Goal: Task Accomplishment & Management: Manage account settings

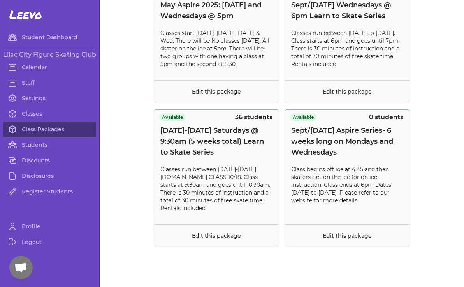
scroll to position [6715, 0]
click at [40, 145] on link "Students" at bounding box center [49, 145] width 93 height 16
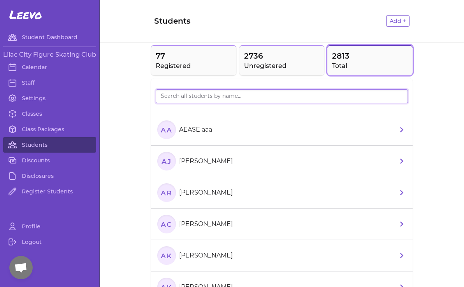
click at [187, 95] on input "search" at bounding box center [282, 96] width 252 height 14
type input "ford"
drag, startPoint x: 177, startPoint y: 98, endPoint x: 138, endPoint y: 98, distance: 39.7
click at [171, 97] on input "search" at bounding box center [282, 96] width 252 height 14
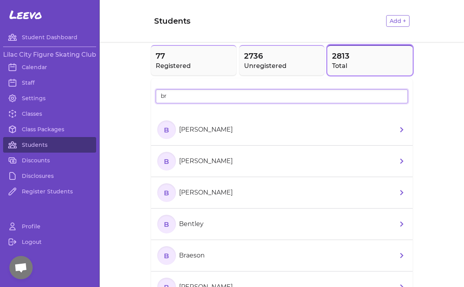
type input "b"
type input "backer"
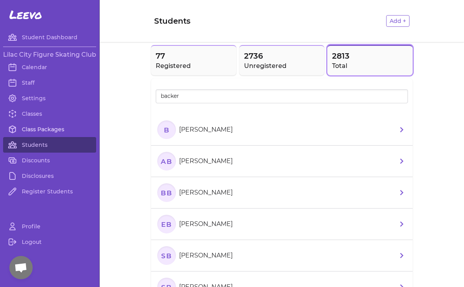
click at [42, 131] on link "Class Packages" at bounding box center [49, 130] width 93 height 16
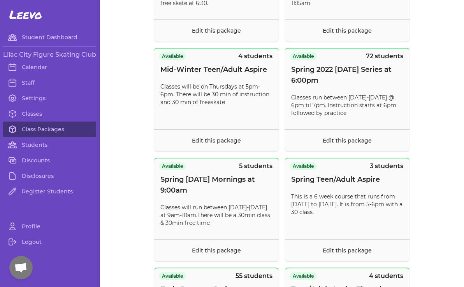
scroll to position [662, 0]
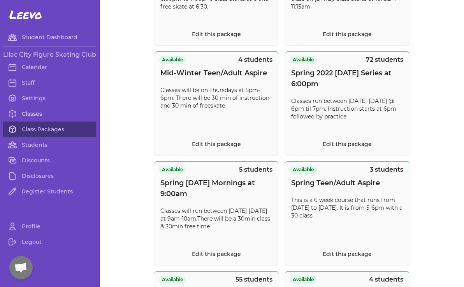
click at [30, 112] on link "Classes" at bounding box center [49, 114] width 93 height 16
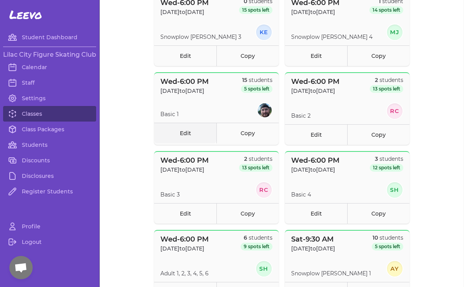
click at [179, 132] on link "Edit" at bounding box center [185, 133] width 62 height 21
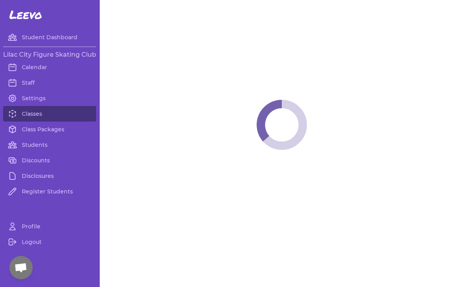
select select "3"
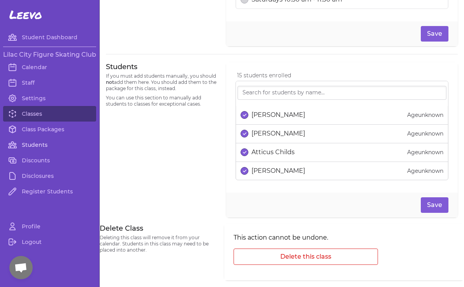
click at [39, 145] on link "Students" at bounding box center [49, 145] width 93 height 16
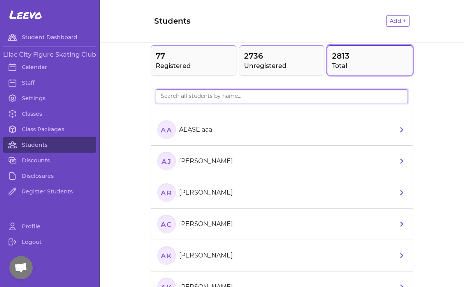
click at [201, 100] on input "search" at bounding box center [282, 96] width 252 height 14
type input "[PERSON_NAME]"
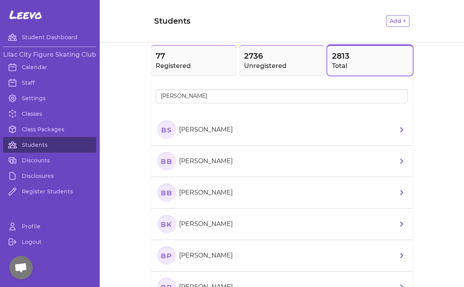
drag, startPoint x: 201, startPoint y: 100, endPoint x: 197, endPoint y: 162, distance: 61.6
click at [197, 162] on p "[PERSON_NAME]" at bounding box center [206, 161] width 54 height 9
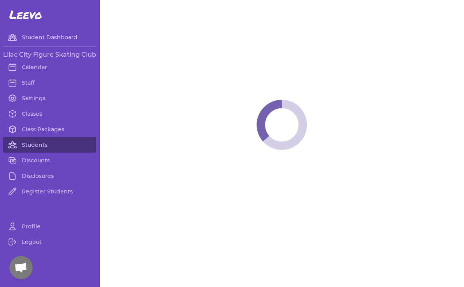
select select "WA"
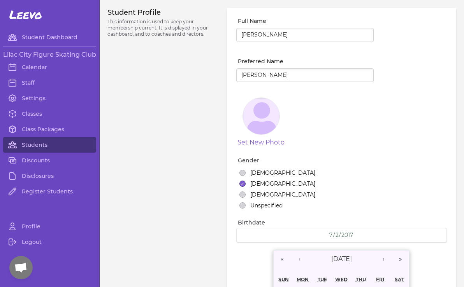
select select "1"
